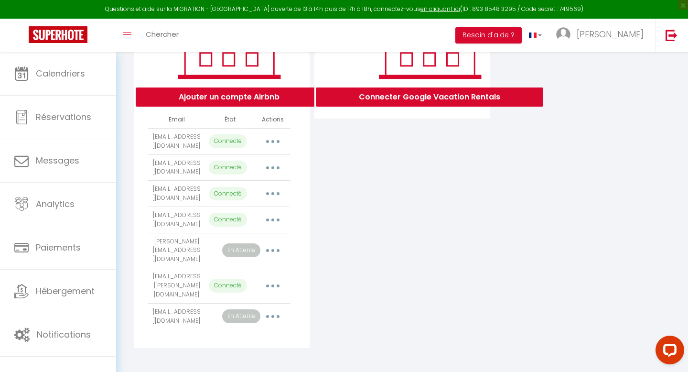
scroll to position [0, 151]
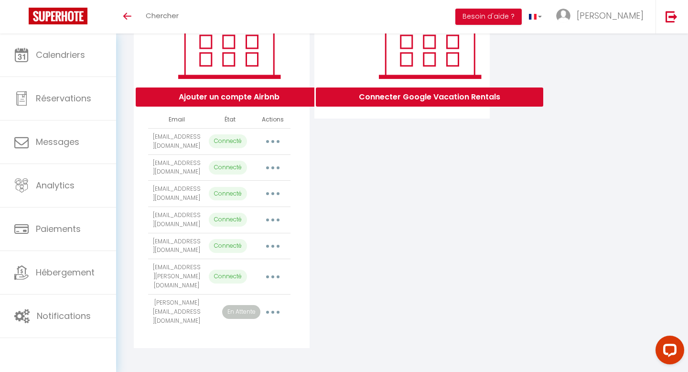
click at [276, 254] on button "button" at bounding box center [272, 245] width 27 height 15
click at [350, 278] on div "Connecter Google Vacation Rentals" at bounding box center [402, 163] width 181 height 369
click at [276, 254] on button "button" at bounding box center [272, 245] width 27 height 15
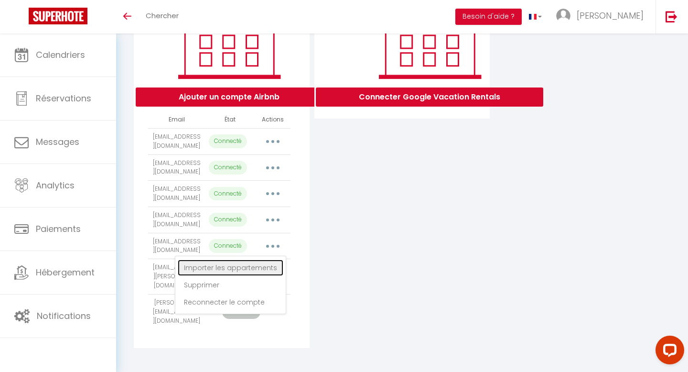
click at [256, 276] on link "Importer les appartements" at bounding box center [231, 267] width 106 height 16
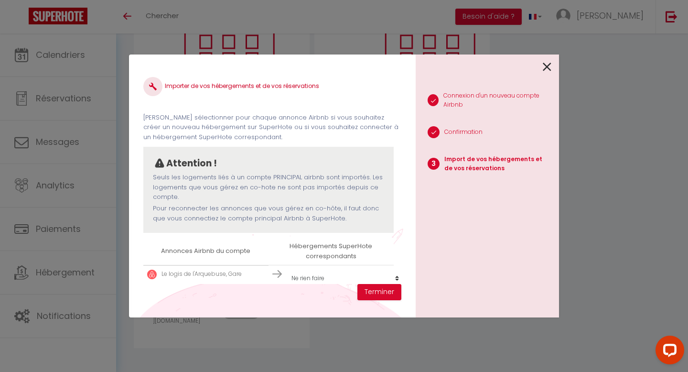
click at [321, 276] on select "Créer un nouveau hébergement Ne rien faire Le Petit Dijonnais, Hypercentre La […" at bounding box center [345, 278] width 117 height 18
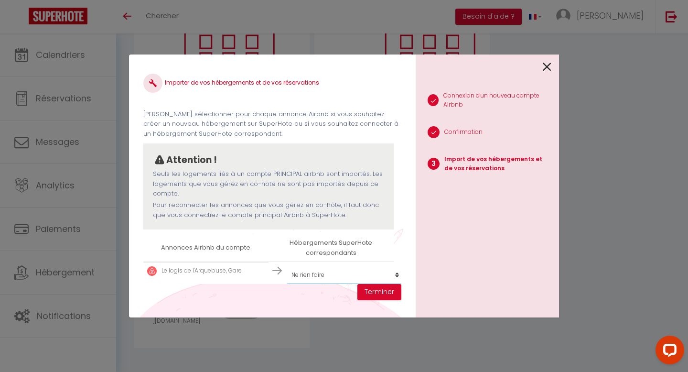
select select "60860"
click at [371, 286] on button "Terminer" at bounding box center [379, 292] width 44 height 16
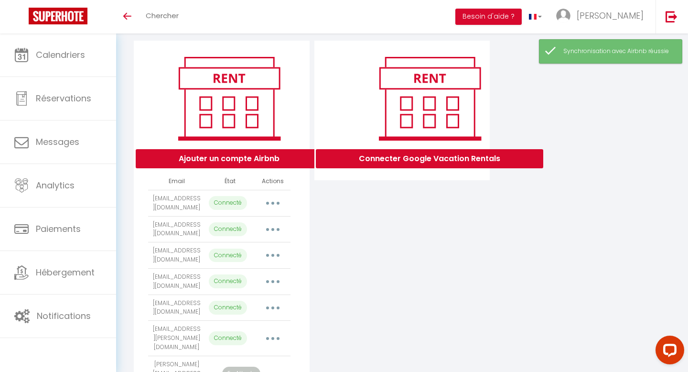
scroll to position [0, 0]
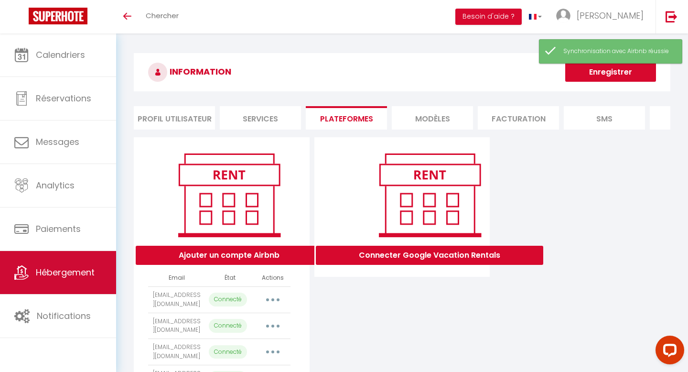
click at [87, 280] on link "Hébergement" at bounding box center [58, 272] width 116 height 43
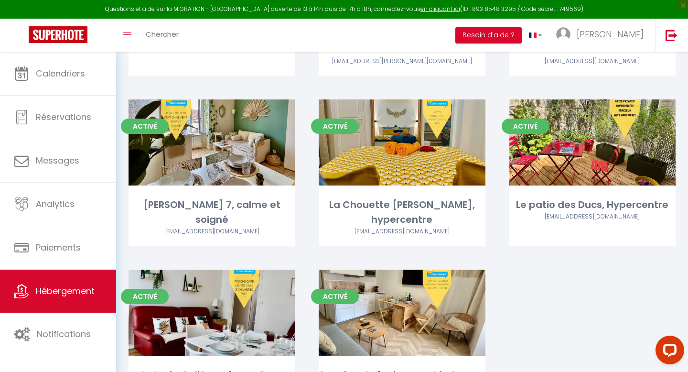
scroll to position [235, 0]
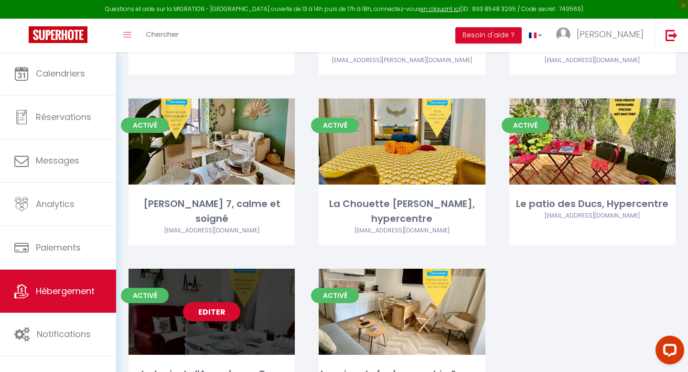
click at [211, 302] on link "Editer" at bounding box center [211, 311] width 57 height 19
click at [220, 302] on link "Editer" at bounding box center [211, 311] width 57 height 19
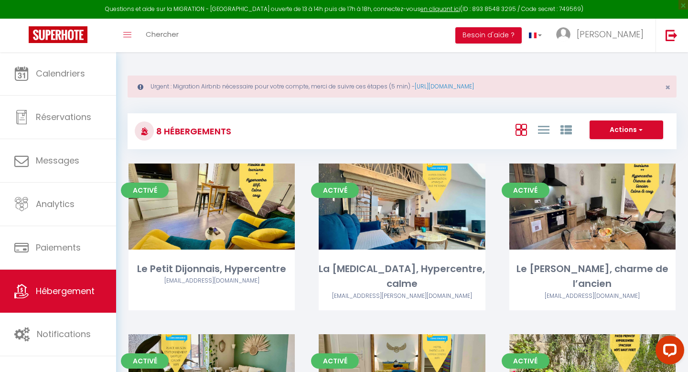
select select "3"
select select "2"
select select "1"
select select
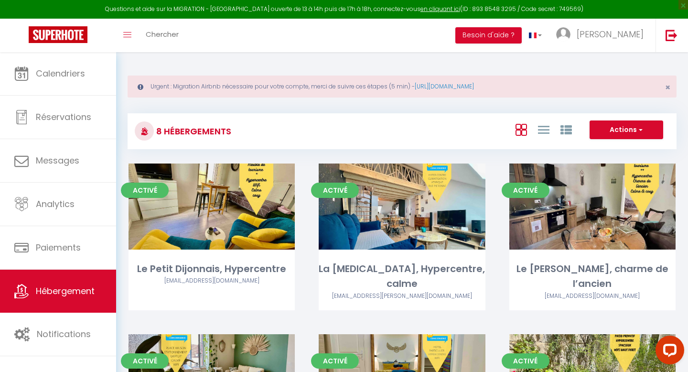
select select "28"
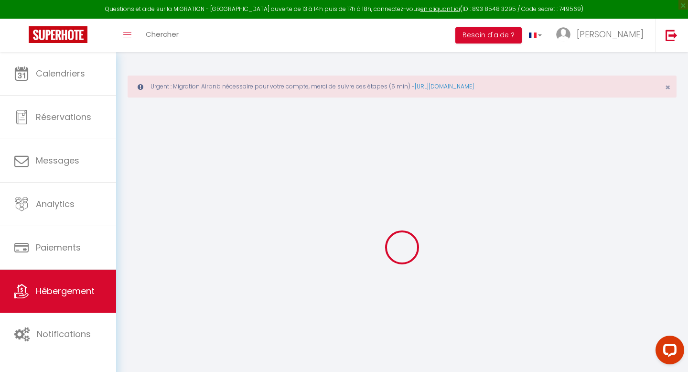
select select
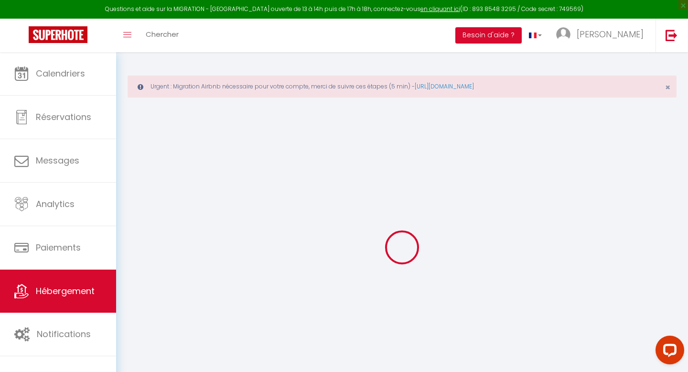
select select
checkbox input "false"
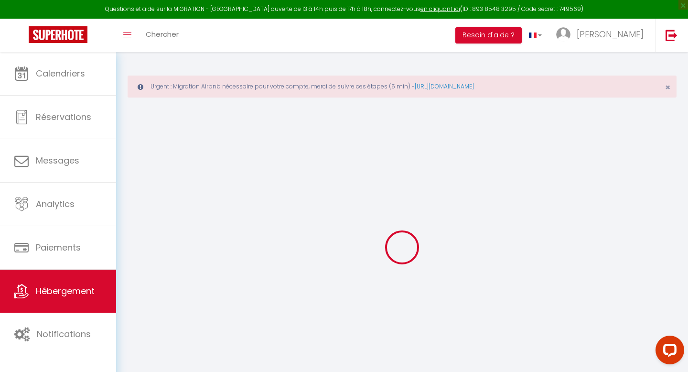
select select
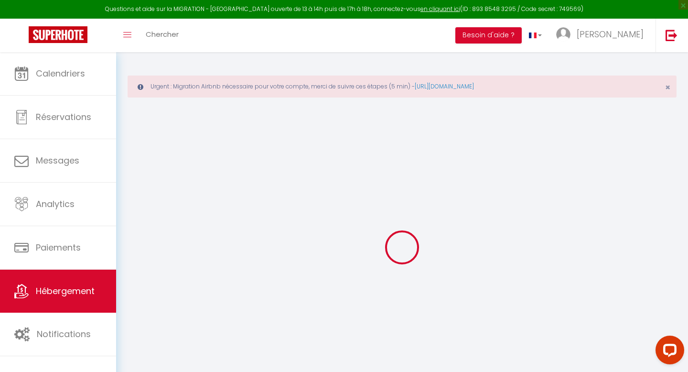
select select
checkbox input "false"
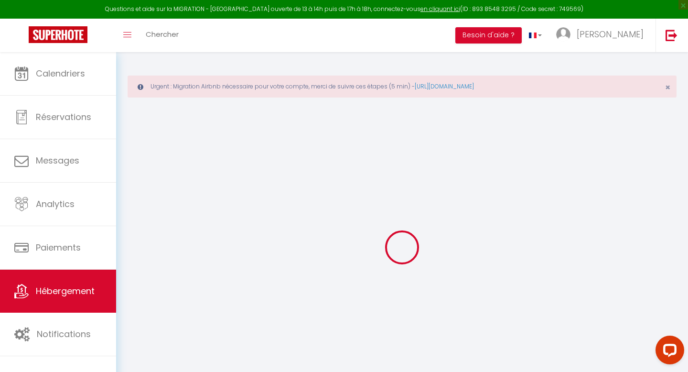
checkbox input "false"
select select
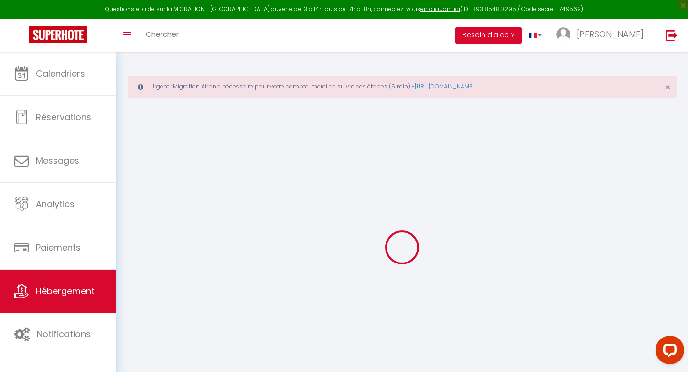
select select
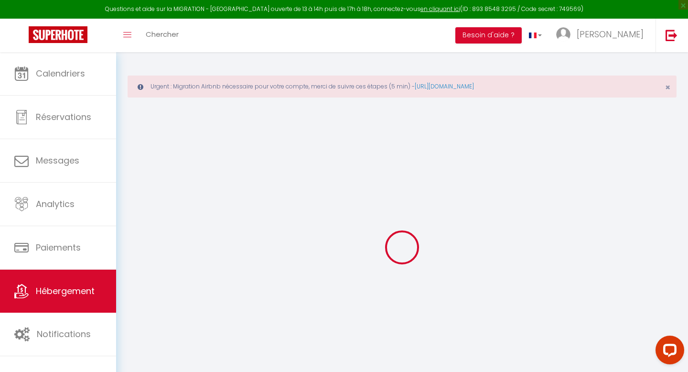
checkbox input "false"
select select
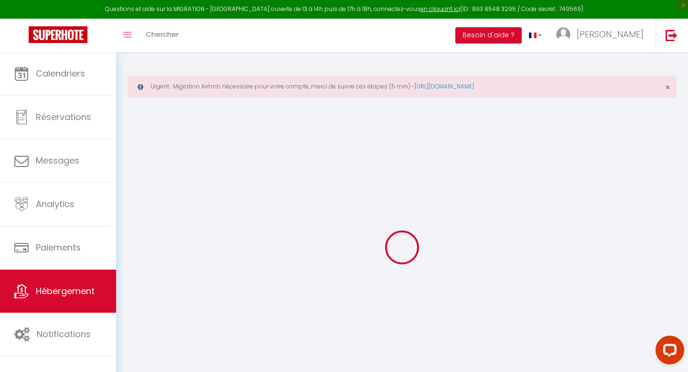
select select
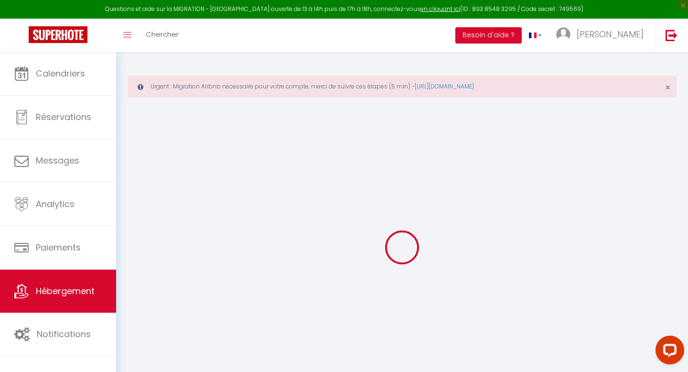
select select
checkbox input "false"
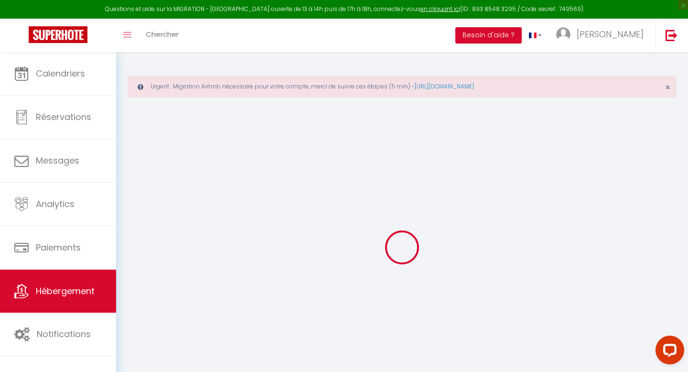
checkbox input "false"
select select
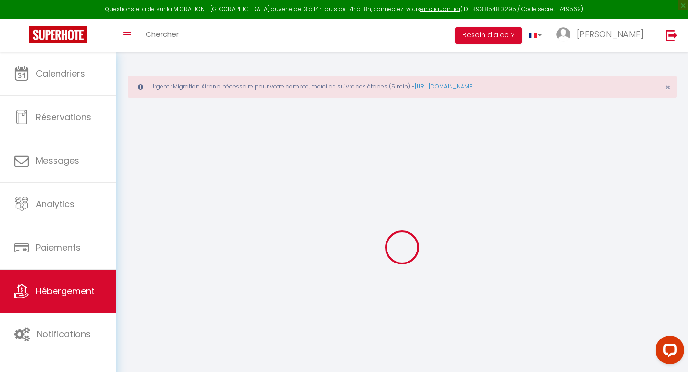
select select
checkbox input "false"
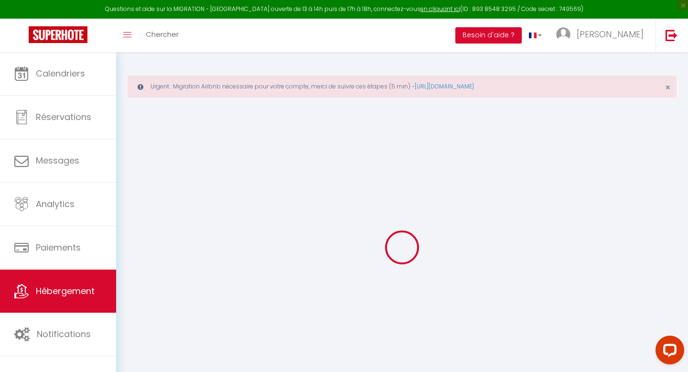
checkbox input "false"
select select
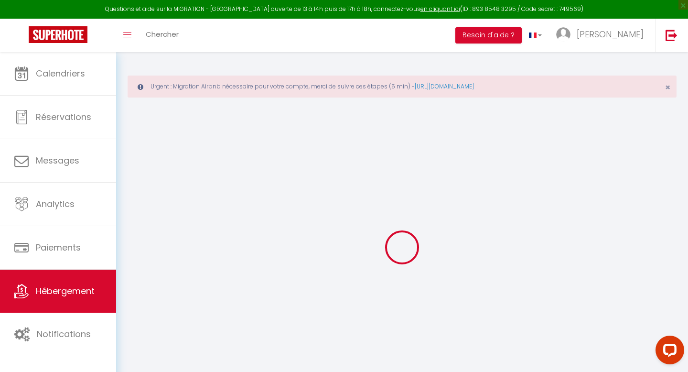
type input "Le logis de l'Arquebuse, Gare"
type input "Sandrine"
select select "5"
select select "1"
select select "3"
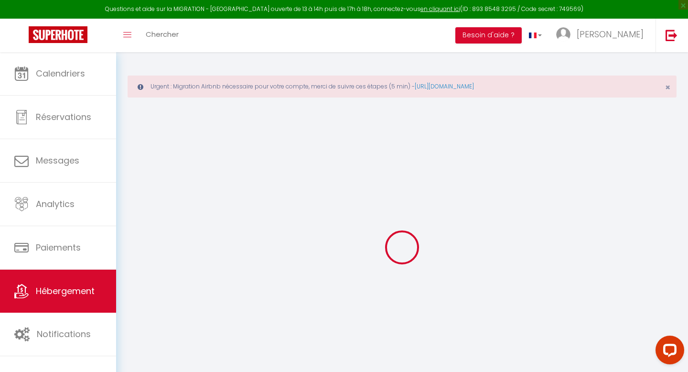
type input "75"
type input "8"
type input "70"
type input "400"
select select
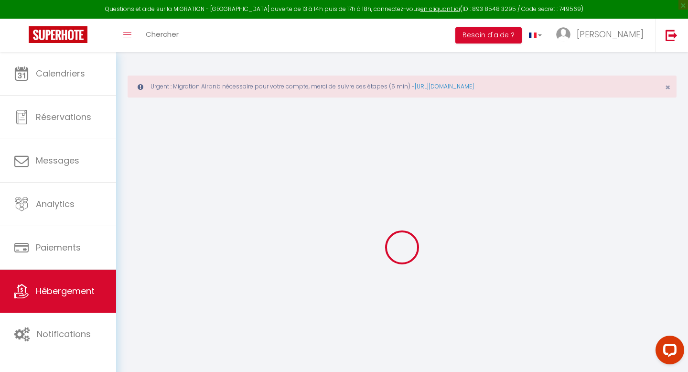
select select
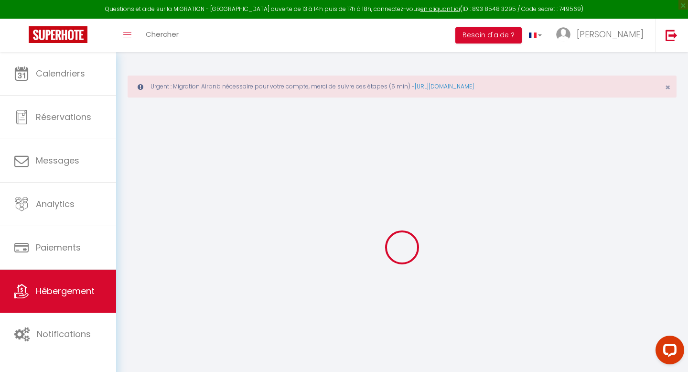
type input "[STREET_ADDRESS][PERSON_NAME]"
type input "21000"
type input "[GEOGRAPHIC_DATA]"
type input "[EMAIL_ADDRESS][DOMAIN_NAME]"
select select "12637"
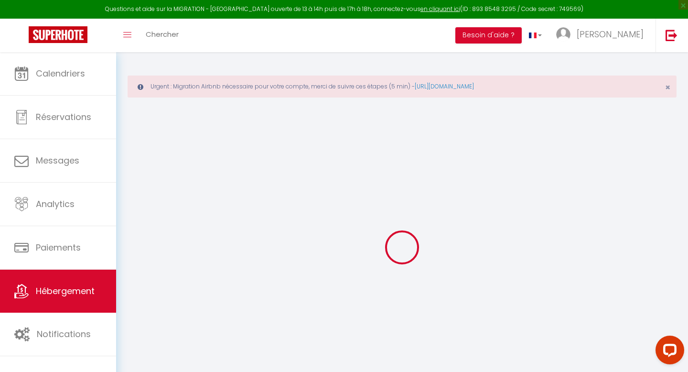
checkbox input "false"
checkbox input "true"
checkbox input "false"
select select
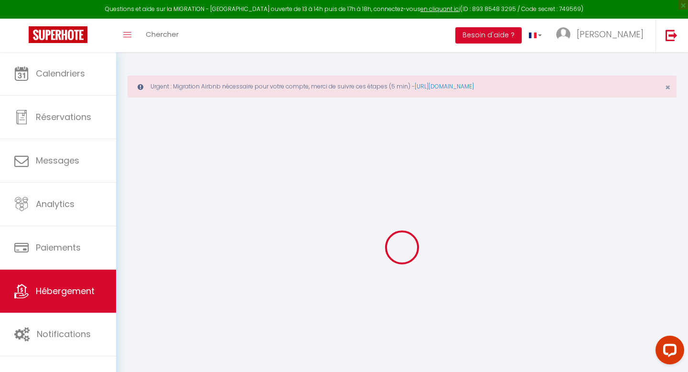
select select
type input "0"
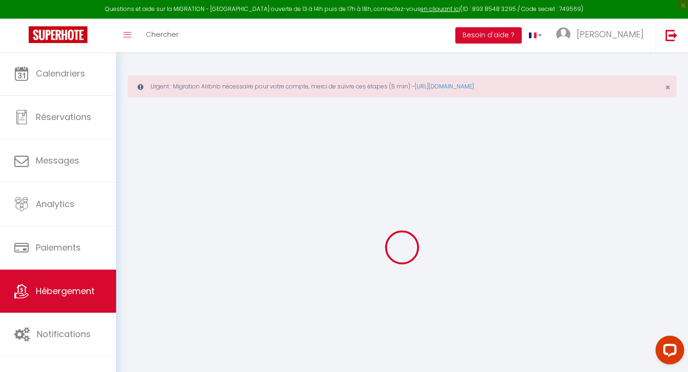
select select
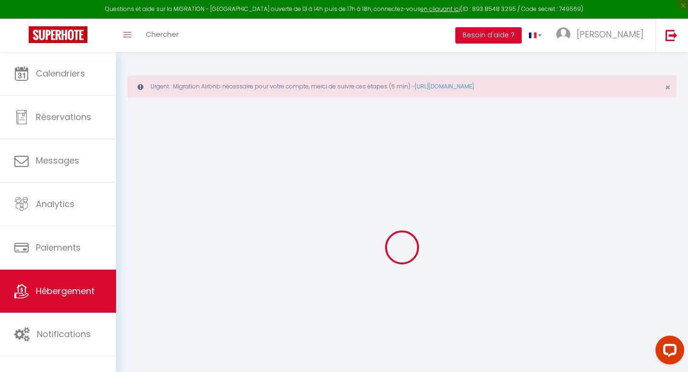
select select
checkbox input "false"
checkbox input "true"
checkbox input "false"
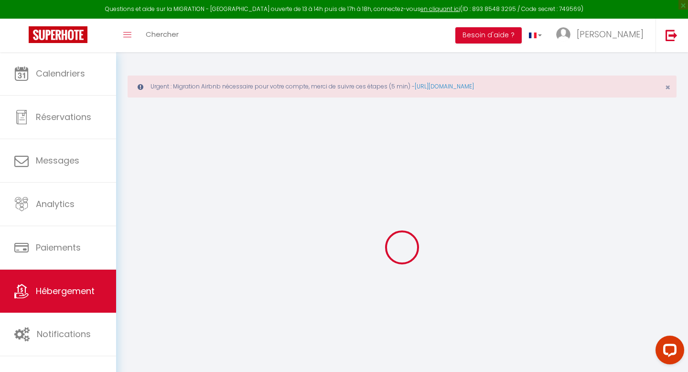
select select
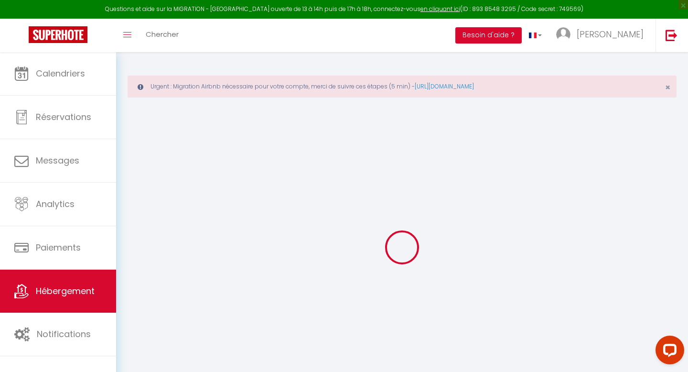
select select
checkbox input "false"
checkbox input "true"
checkbox input "false"
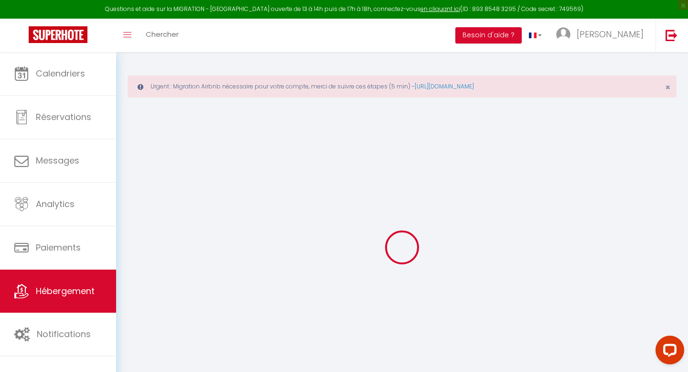
select select "+ 35 %"
checkbox input "false"
checkbox input "true"
checkbox input "false"
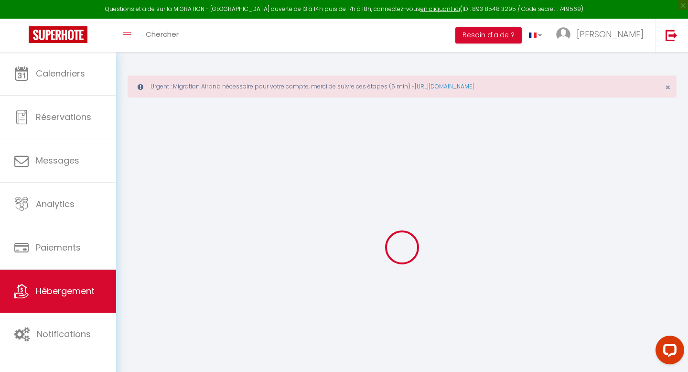
select select "14:00"
select select
select select "11:00"
select select "30"
select select "120"
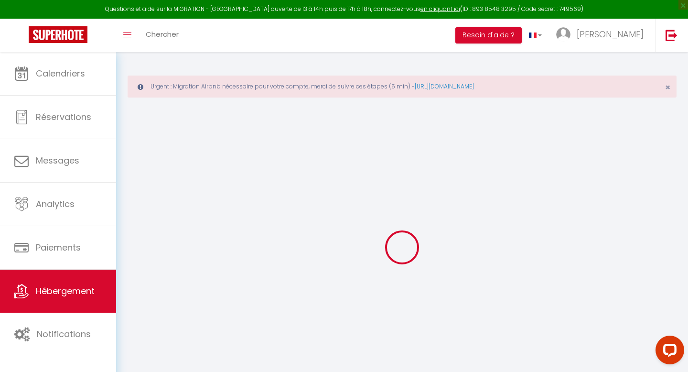
select select "19:00"
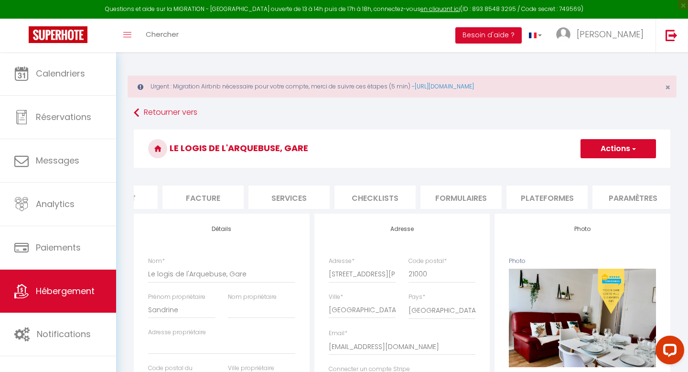
scroll to position [0, 151]
click at [516, 194] on li "Plateformes" at bounding box center [539, 196] width 81 height 23
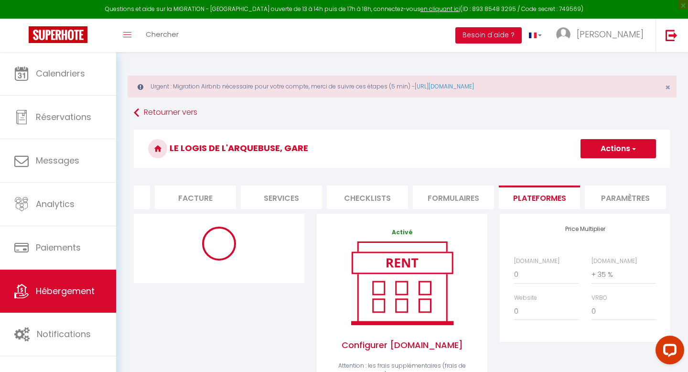
select select "10640-1332604941310641862"
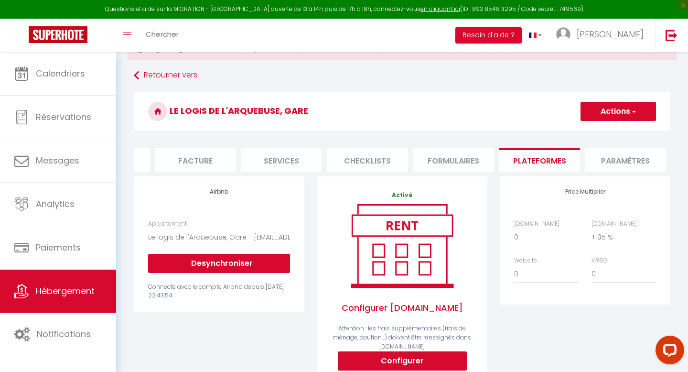
scroll to position [41, 0]
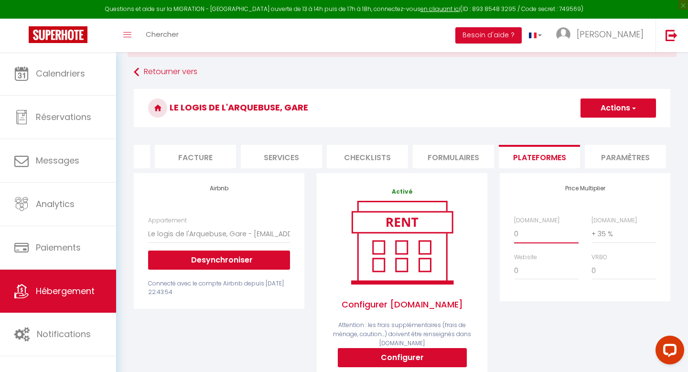
click at [523, 234] on select "0 + 1 % + 2 % + 3 % + 4 % + 5 % + 6 % + 7 % + 8 % + 9 %" at bounding box center [546, 233] width 64 height 18
select select "+ 22 %"
click at [618, 109] on button "Actions" at bounding box center [617, 107] width 75 height 19
click at [605, 126] on link "Enregistrer" at bounding box center [617, 129] width 75 height 12
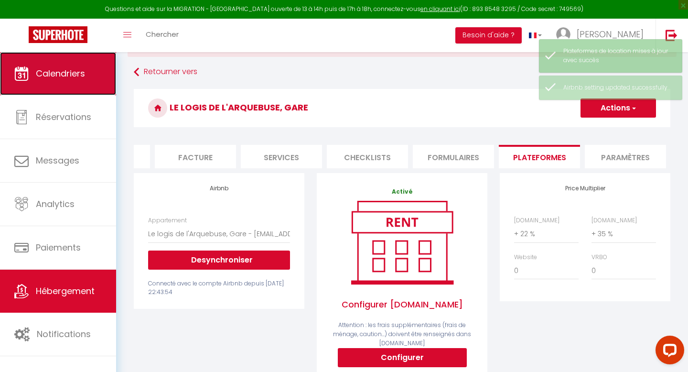
click at [55, 85] on link "Calendriers" at bounding box center [58, 73] width 116 height 43
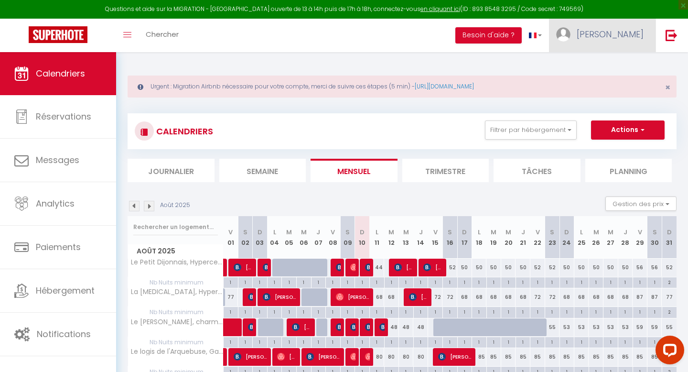
click at [626, 32] on span "[PERSON_NAME]" at bounding box center [609, 34] width 67 height 12
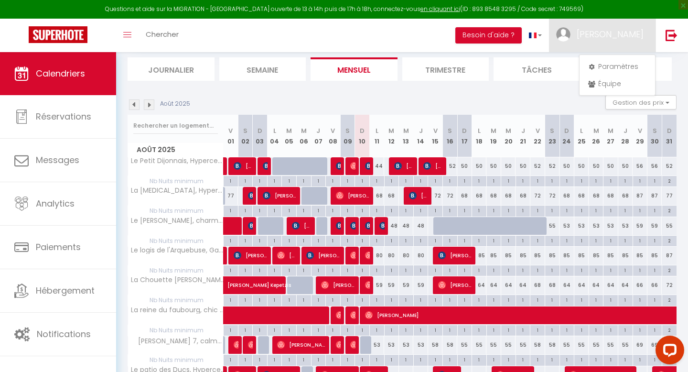
scroll to position [103, 0]
